Goal: Task Accomplishment & Management: Manage account settings

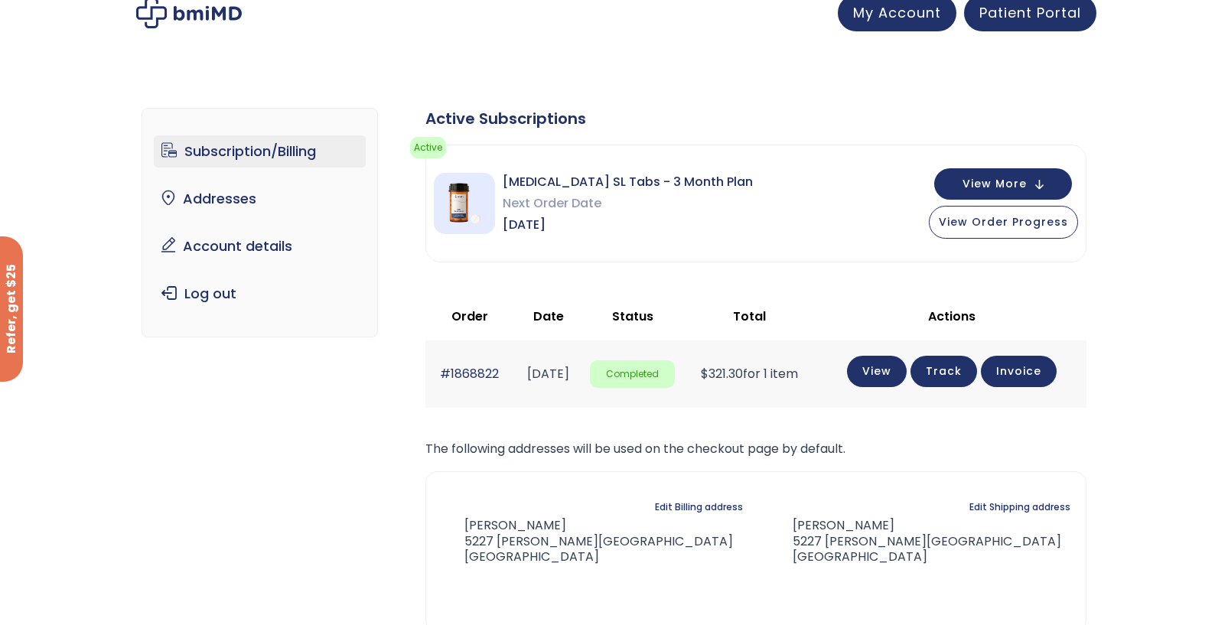
scroll to position [15, 0]
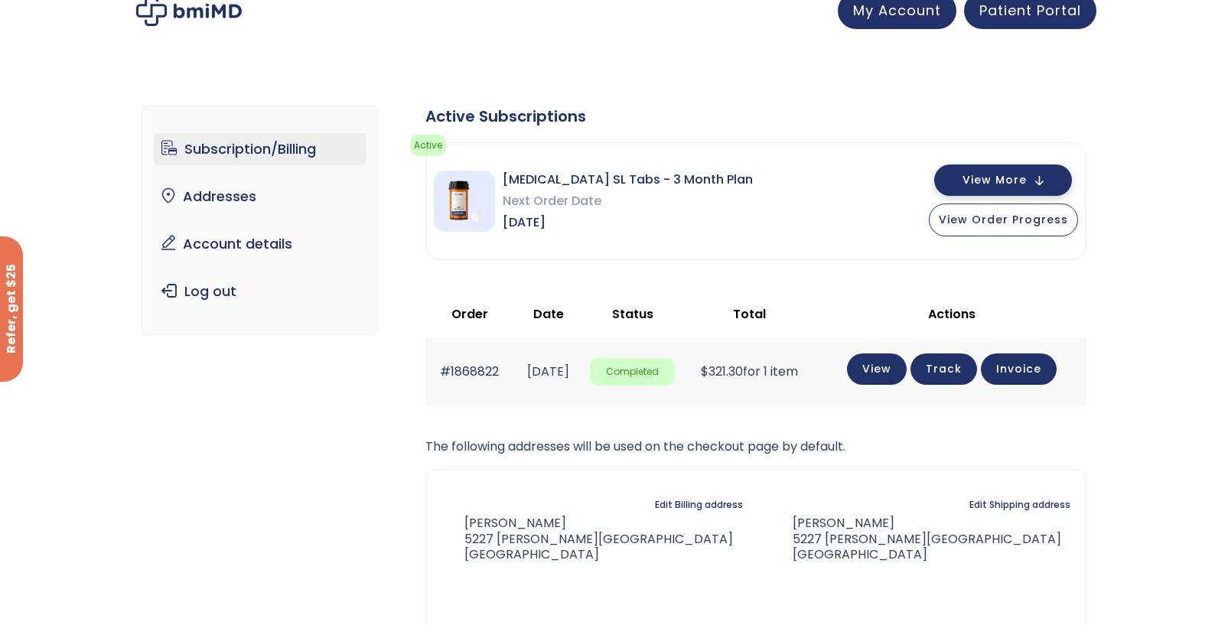
click at [1004, 177] on span "View More" at bounding box center [994, 180] width 64 height 10
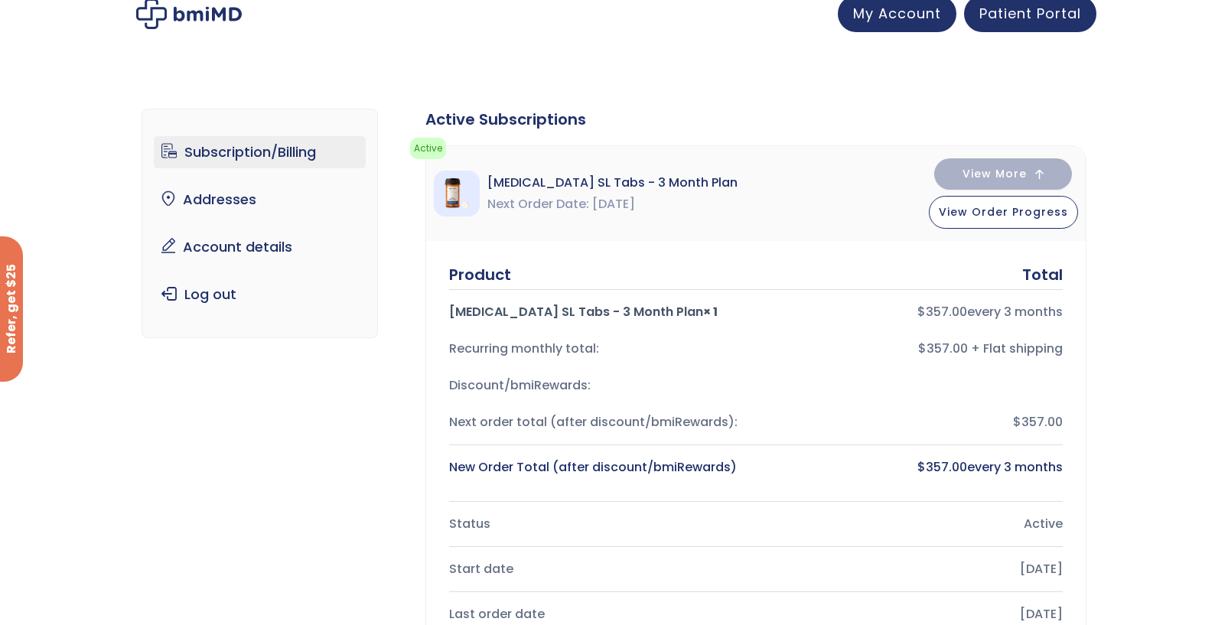
scroll to position [0, 0]
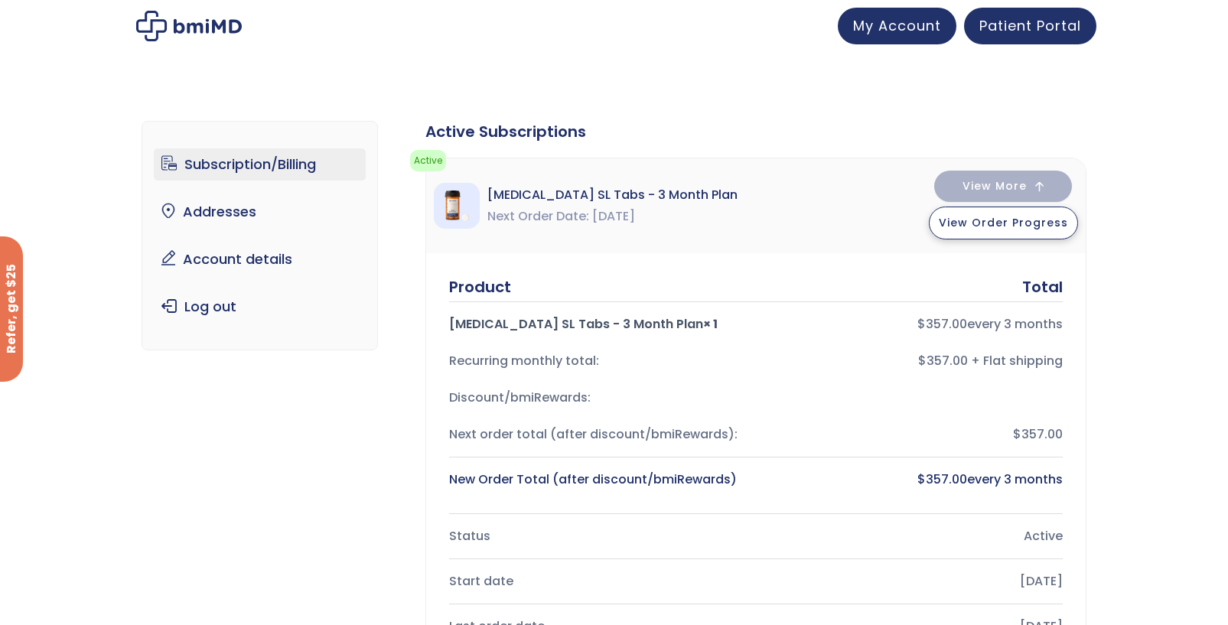
click at [989, 225] on span "View Order Progress" at bounding box center [1003, 222] width 129 height 15
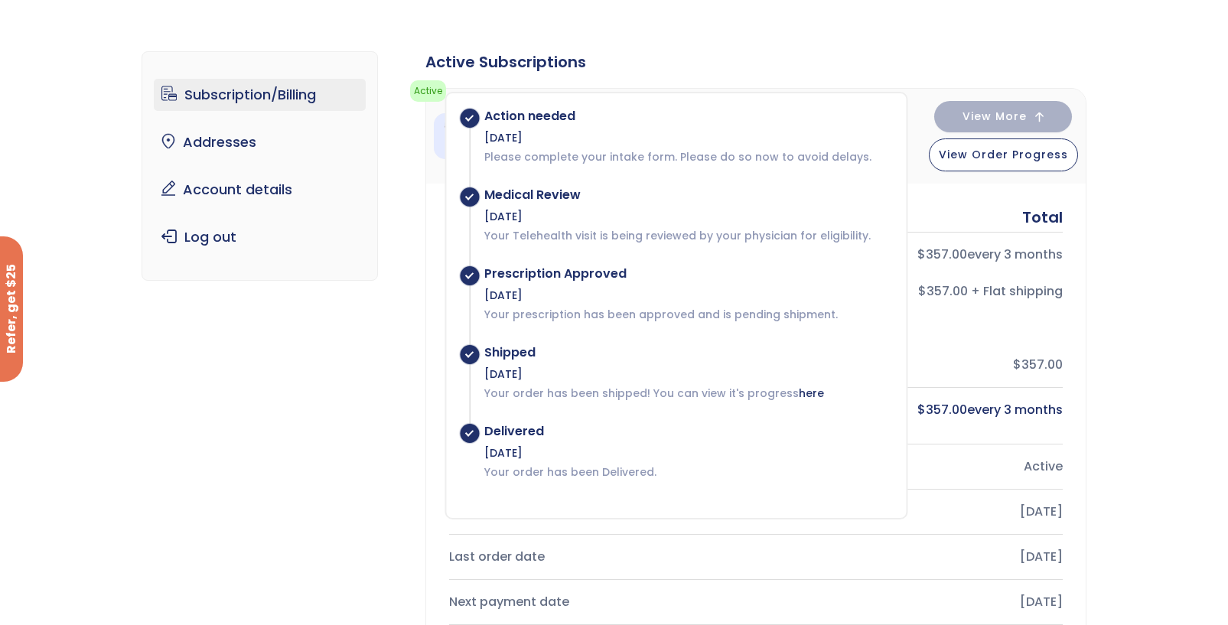
scroll to position [74, 0]
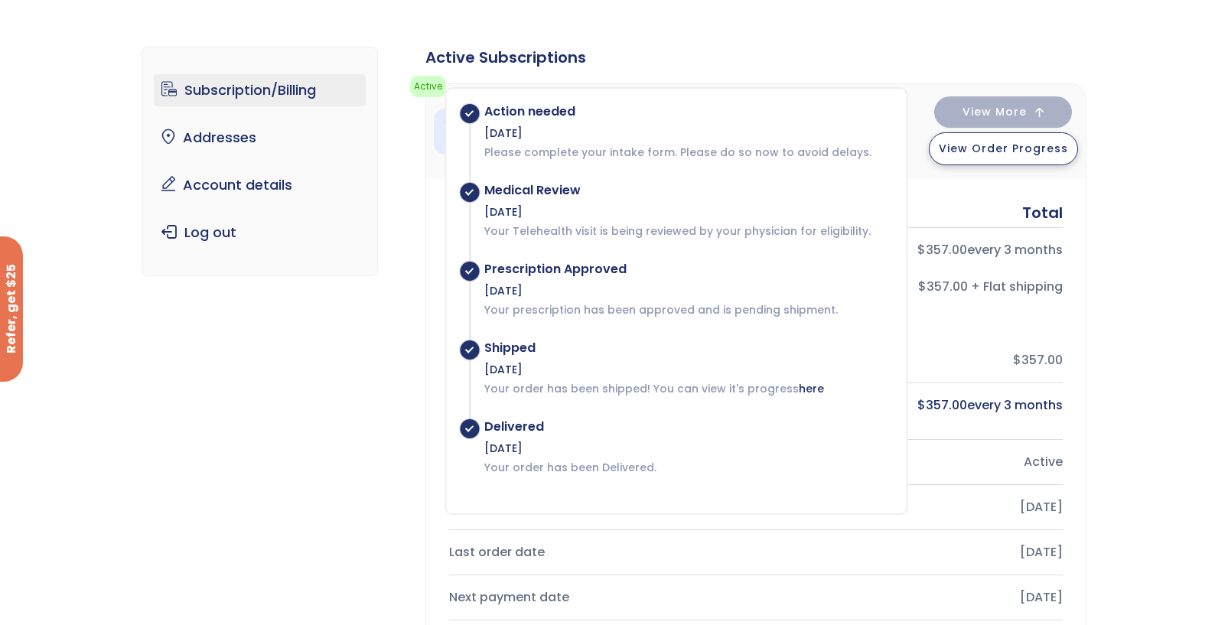
click at [972, 152] on span "View Order Progress" at bounding box center [1003, 148] width 129 height 15
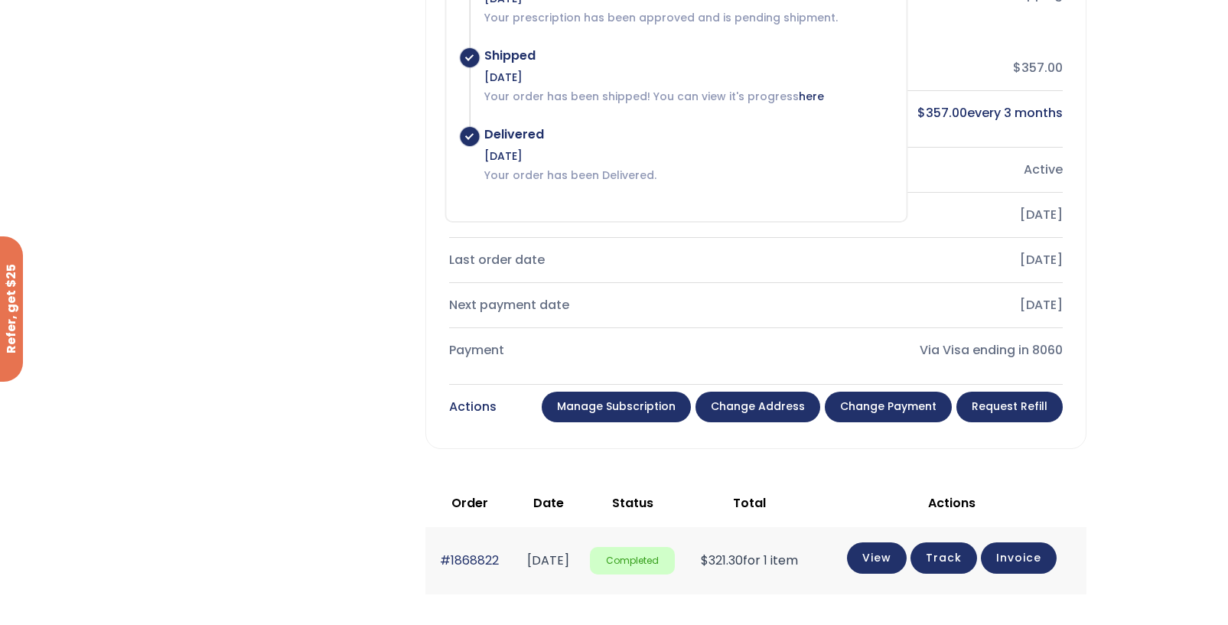
scroll to position [493, 0]
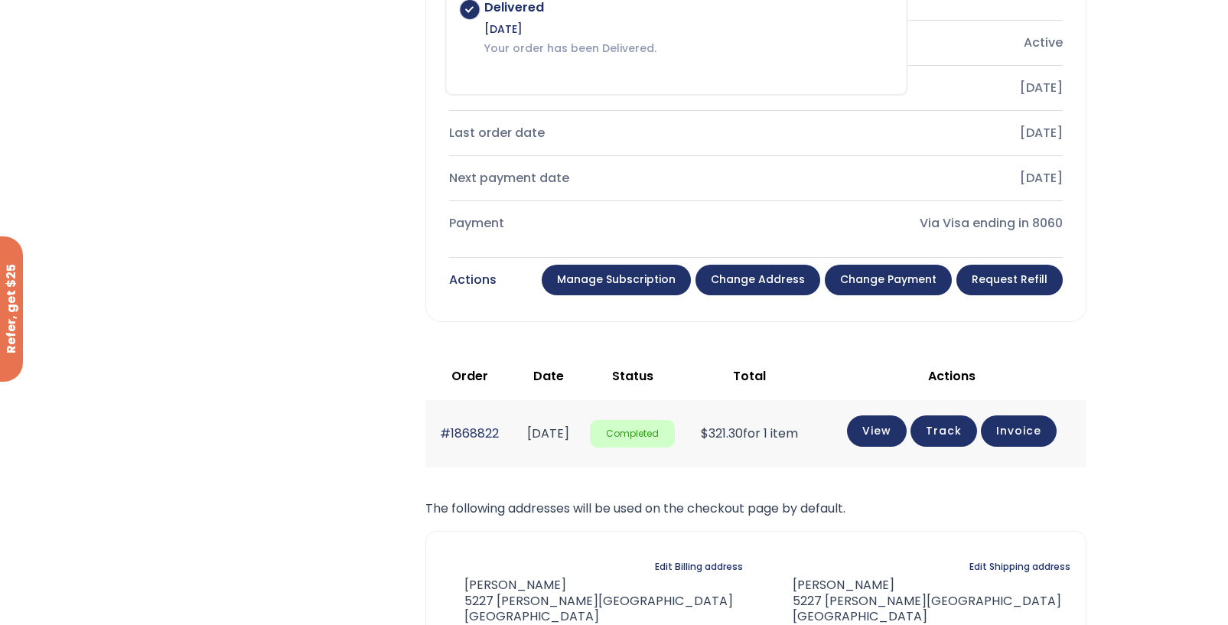
click at [995, 284] on link "Request Refill" at bounding box center [1009, 280] width 106 height 31
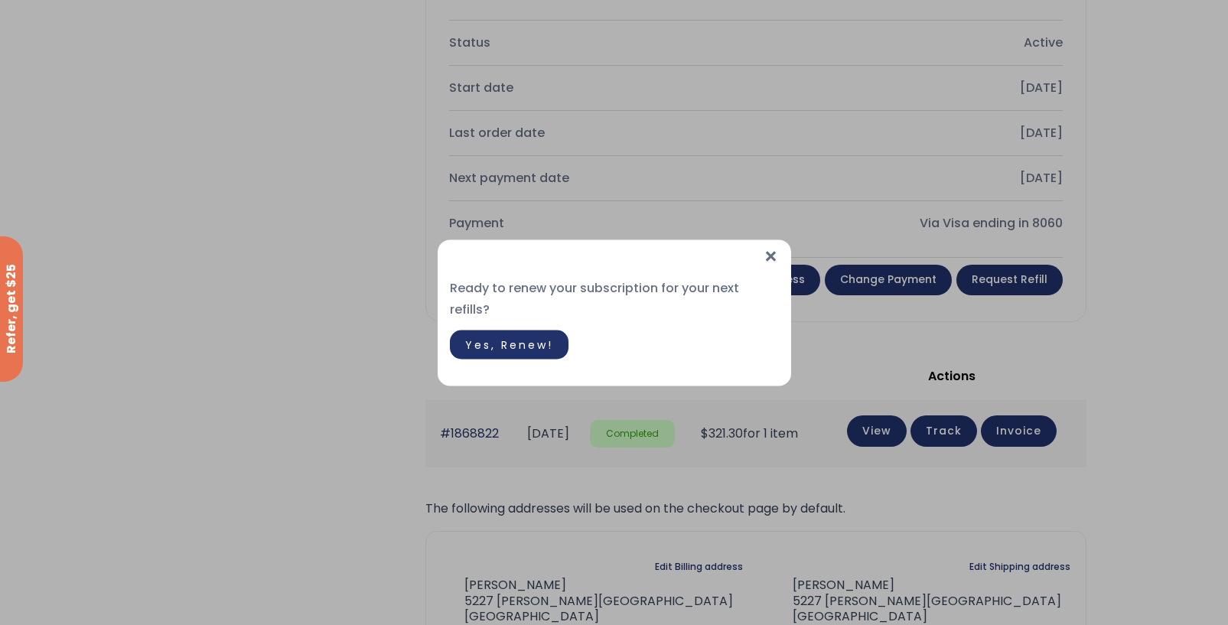
click at [526, 337] on span "Yes, Renew!" at bounding box center [509, 344] width 88 height 15
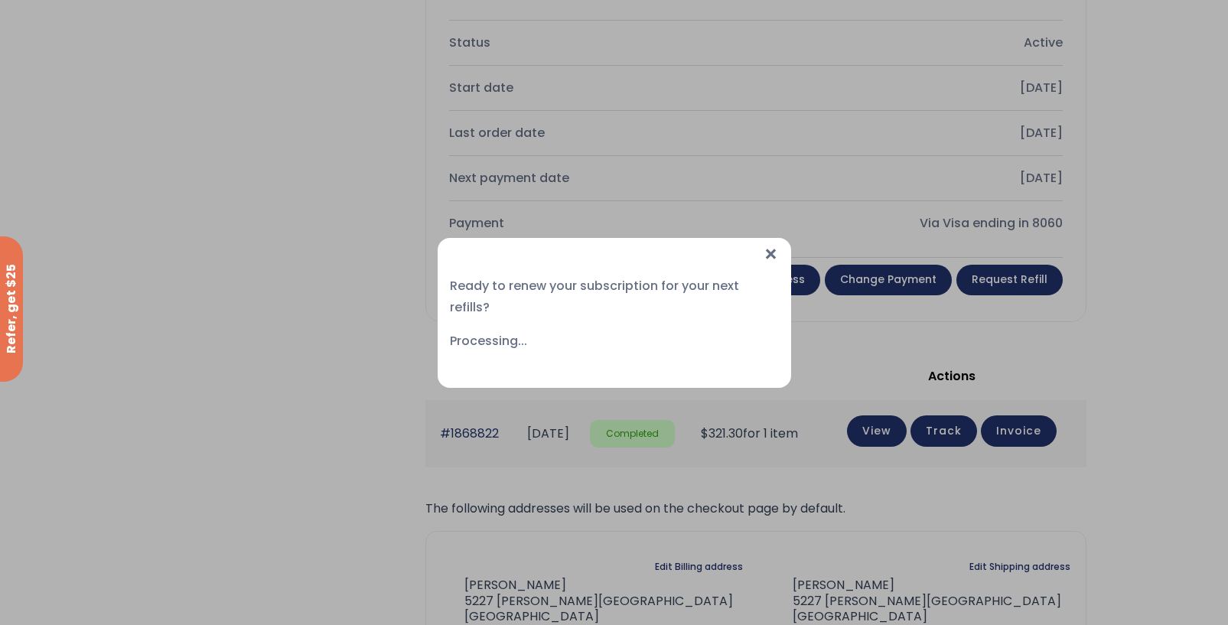
click at [526, 335] on div "Processing..." at bounding box center [614, 340] width 329 height 21
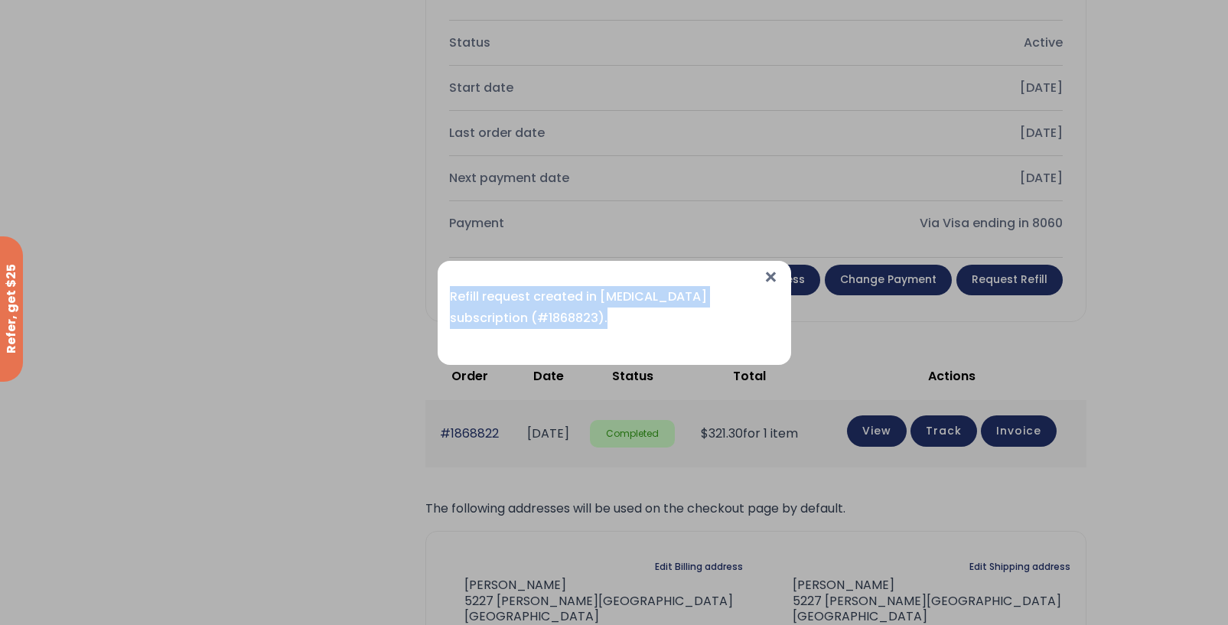
click at [603, 335] on div "× Ready to renew your subscription for your next refills? Refill request create…" at bounding box center [614, 313] width 353 height 104
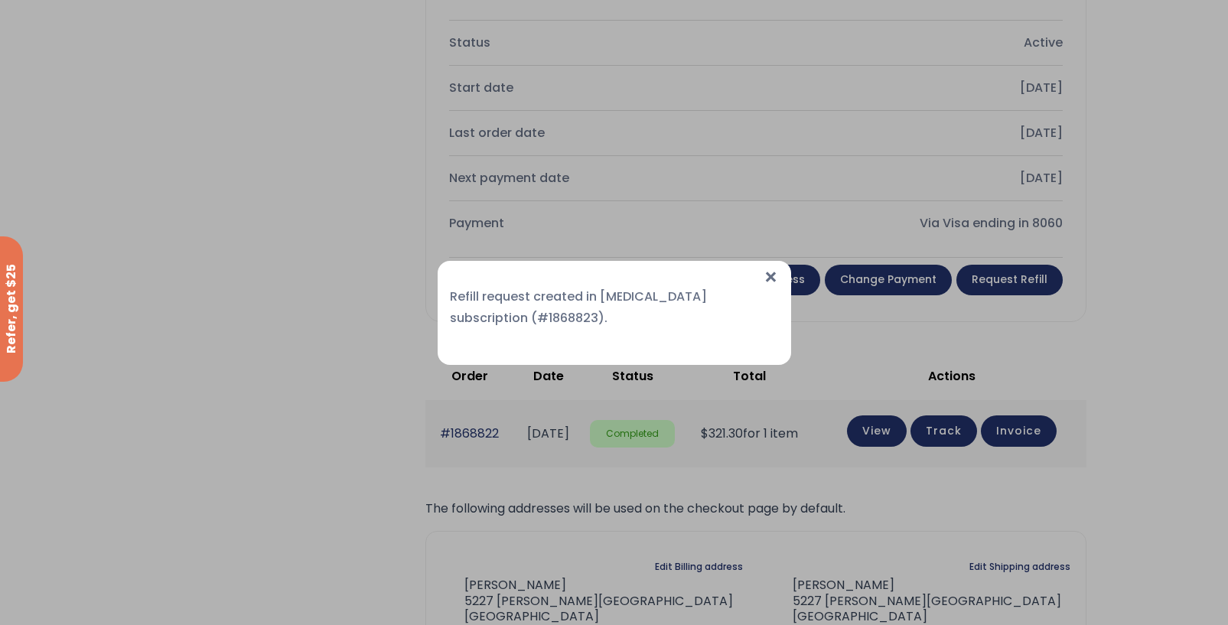
click at [776, 272] on span "×" at bounding box center [771, 277] width 16 height 33
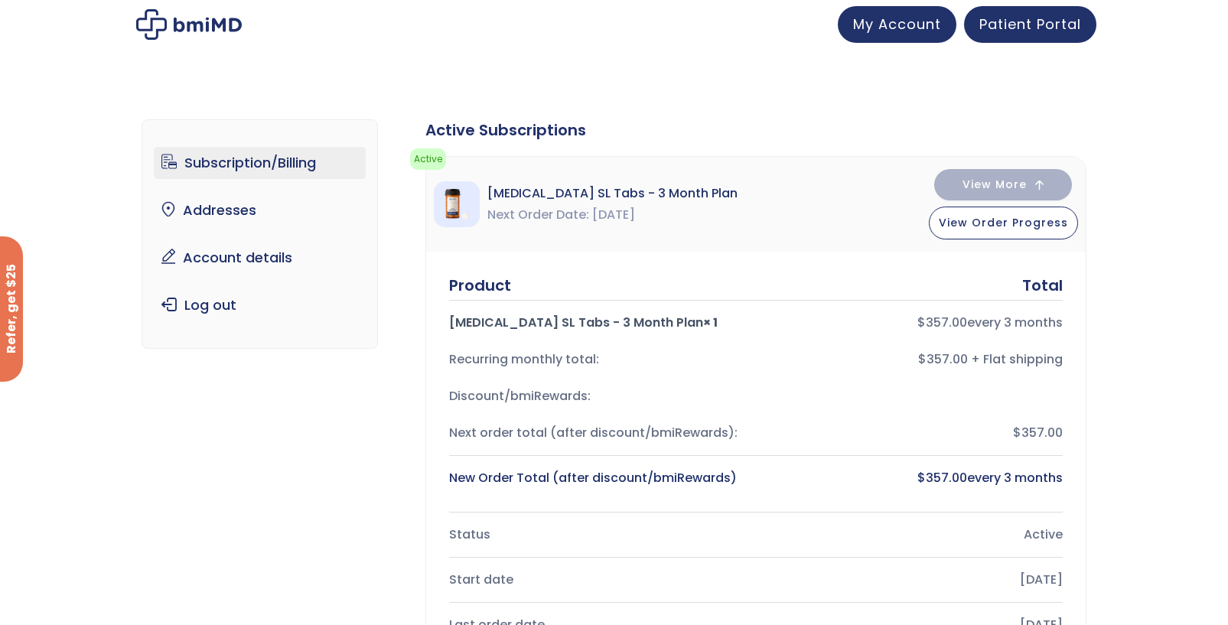
scroll to position [0, 0]
click at [903, 25] on span "My Account" at bounding box center [897, 23] width 88 height 19
